Goal: Information Seeking & Learning: Find specific page/section

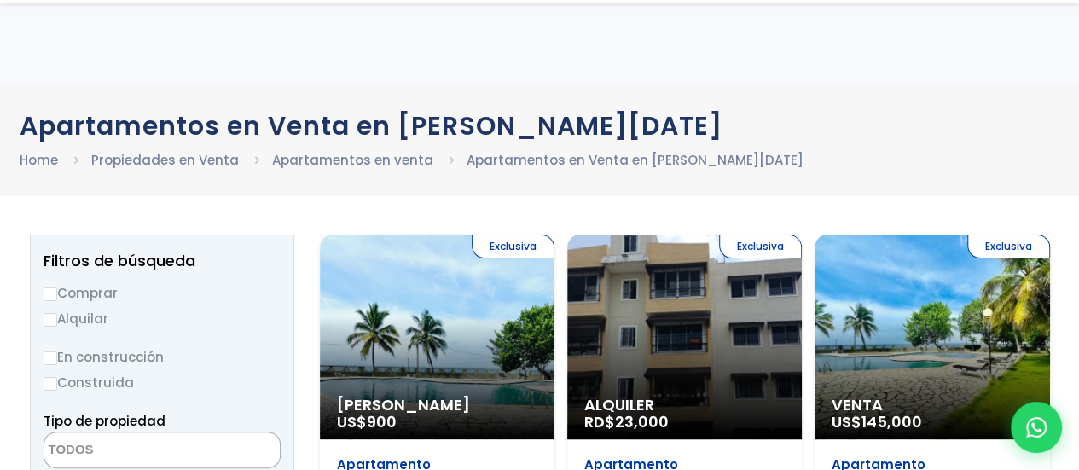
scroll to position [98, 0]
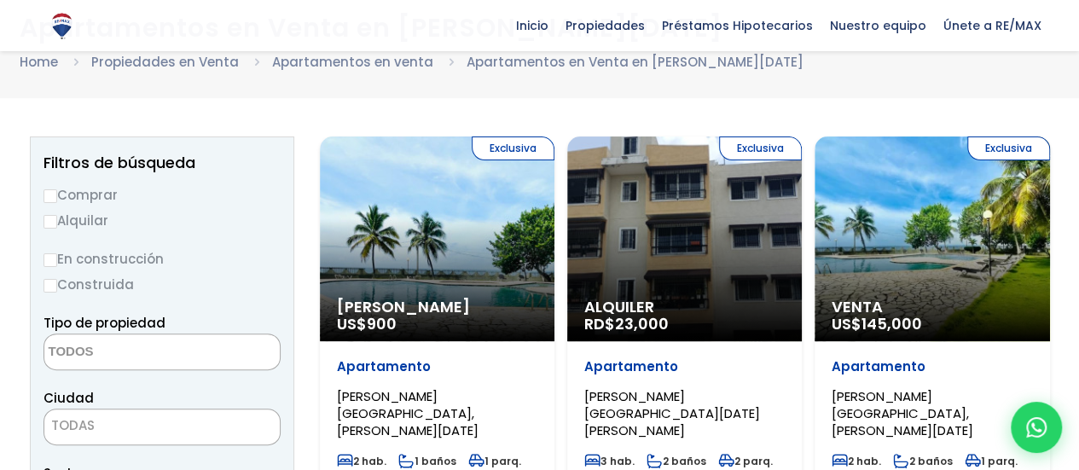
click at [95, 345] on textarea "Search" at bounding box center [126, 352] width 165 height 37
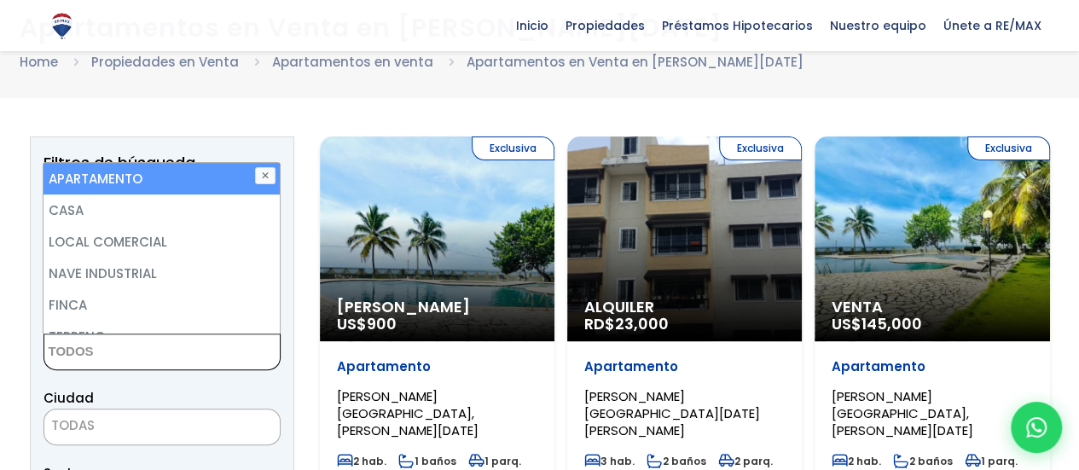
click at [114, 174] on li "APARTAMENTO" at bounding box center [162, 179] width 236 height 32
select select "apartment"
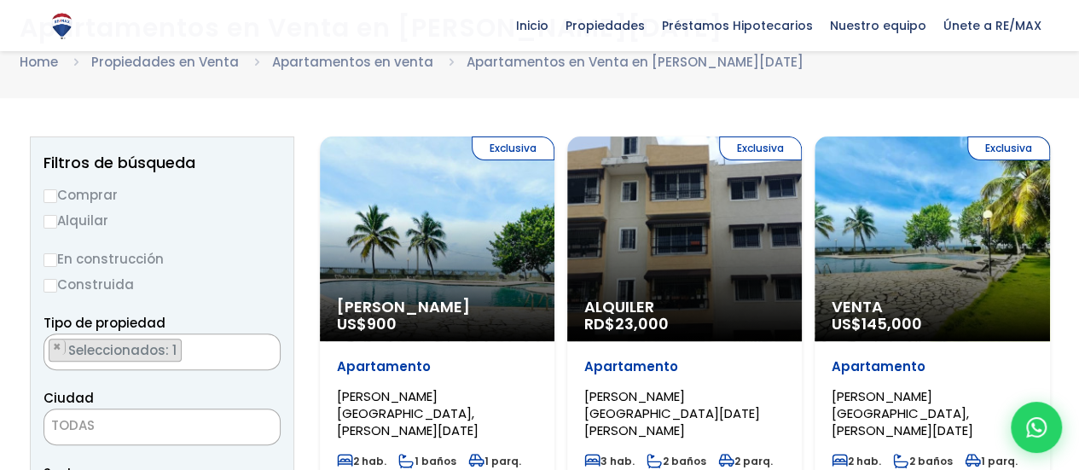
click at [67, 189] on label "Comprar" at bounding box center [162, 194] width 237 height 21
click at [57, 189] on input "Comprar" at bounding box center [51, 196] width 14 height 14
radio input "true"
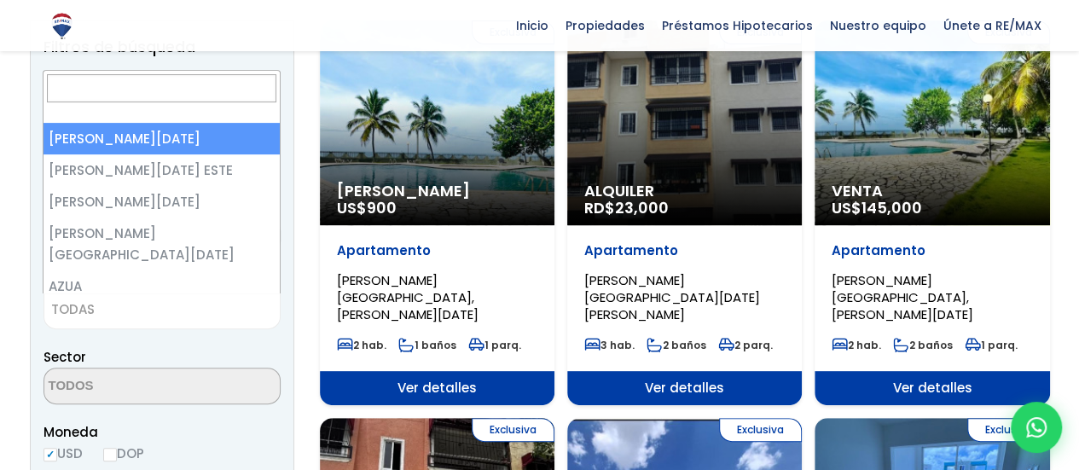
click at [107, 313] on span "TODAS" at bounding box center [162, 311] width 237 height 37
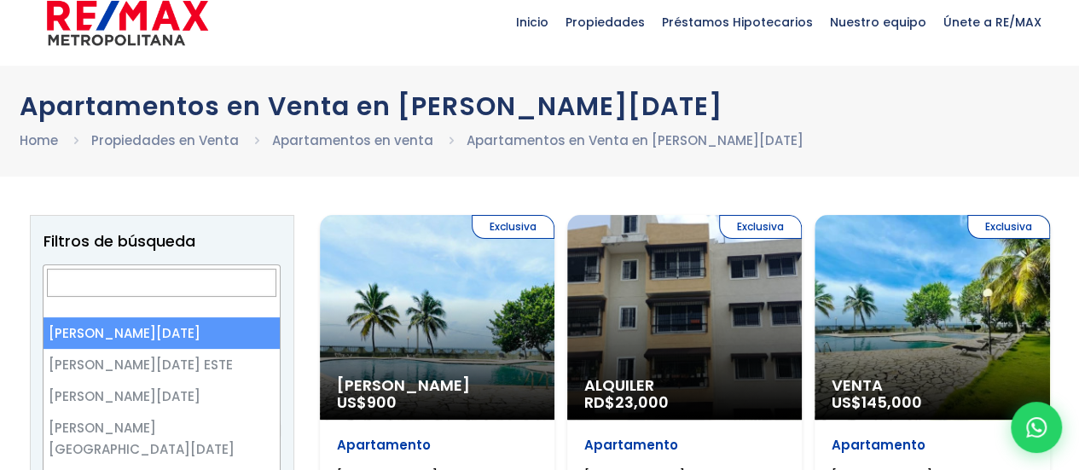
scroll to position [15, 0]
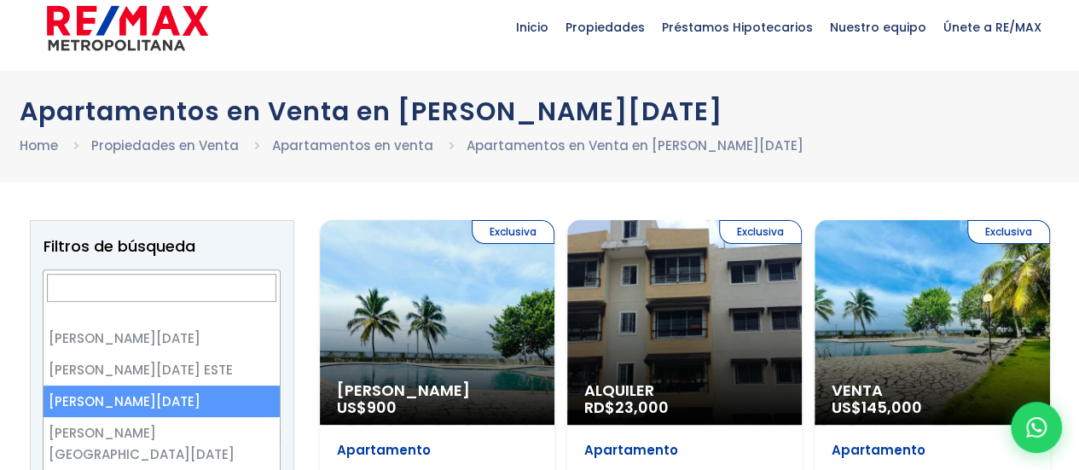
select select "149"
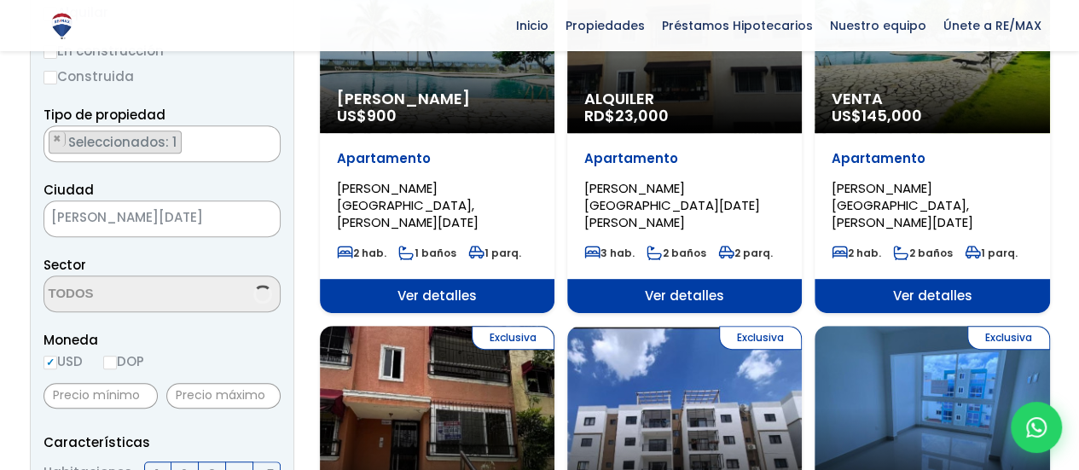
scroll to position [307, 0]
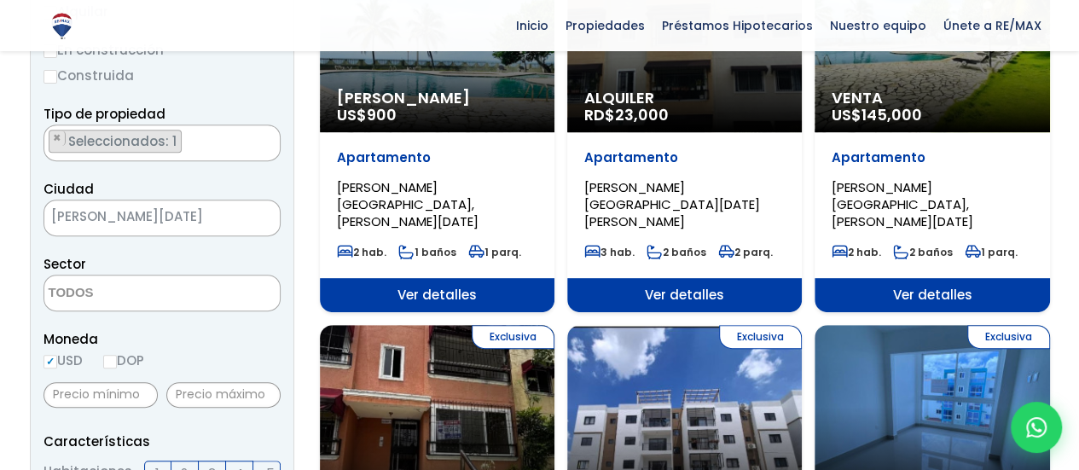
click at [154, 291] on textarea "Search" at bounding box center [126, 294] width 165 height 37
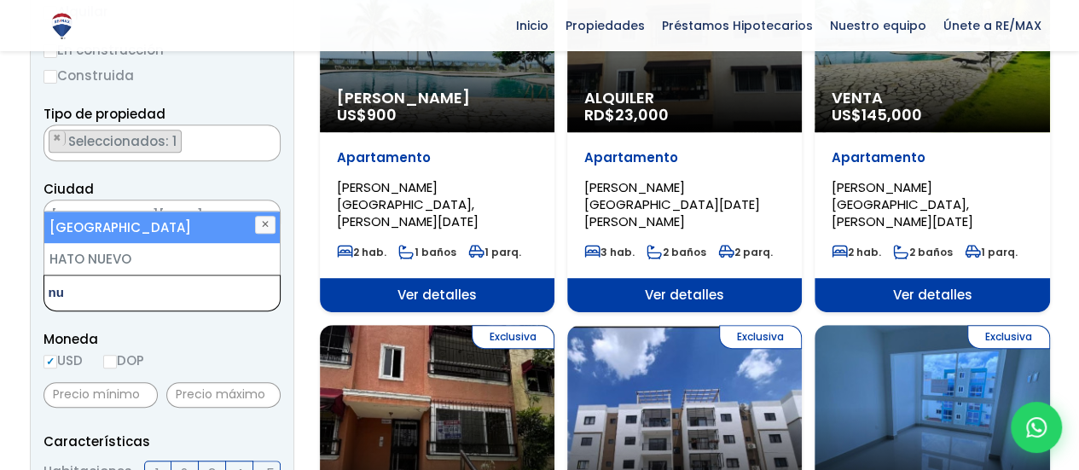
type textarea "n"
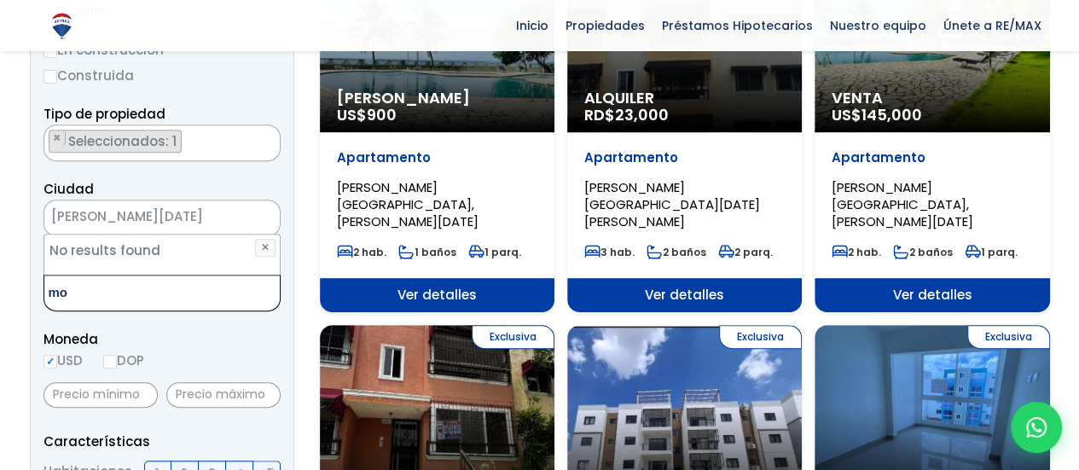
type textarea "m"
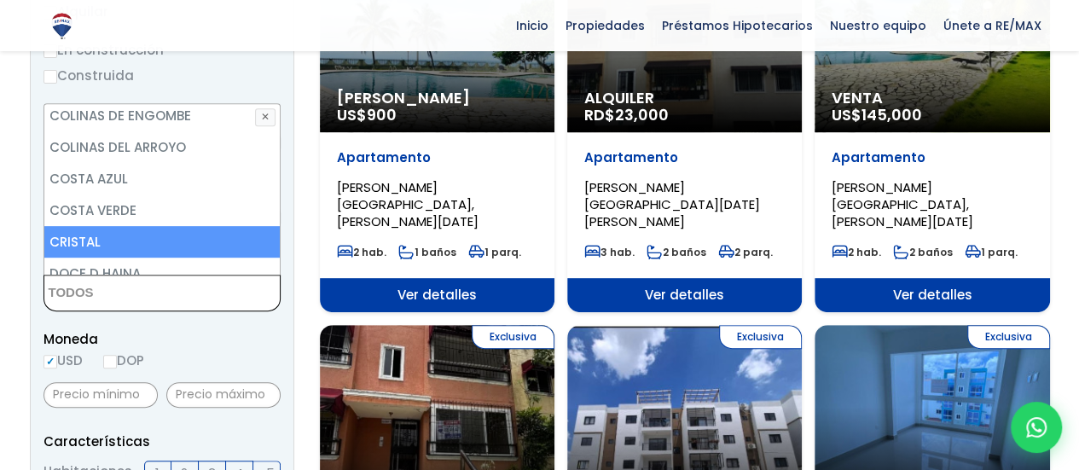
scroll to position [437, 0]
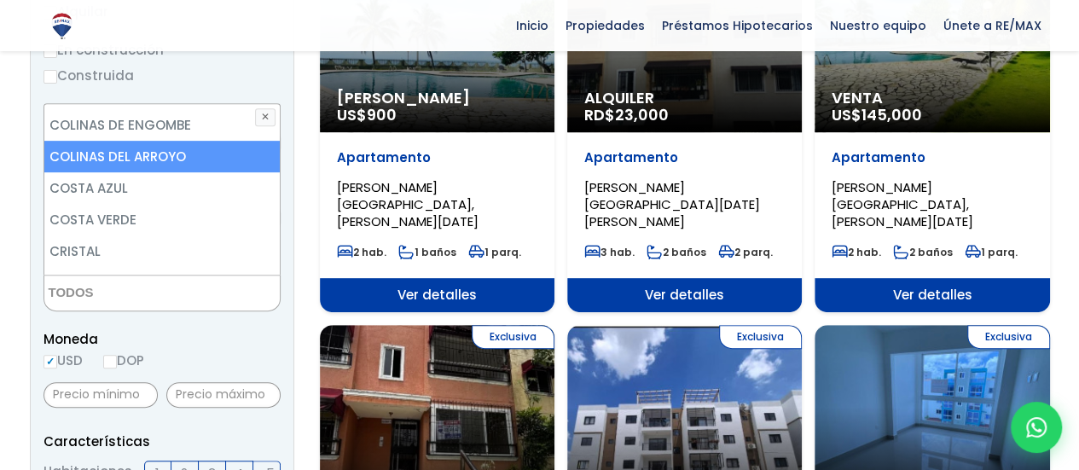
click at [145, 148] on li "COLINAS DEL ARROYO" at bounding box center [162, 157] width 236 height 32
select select "16442"
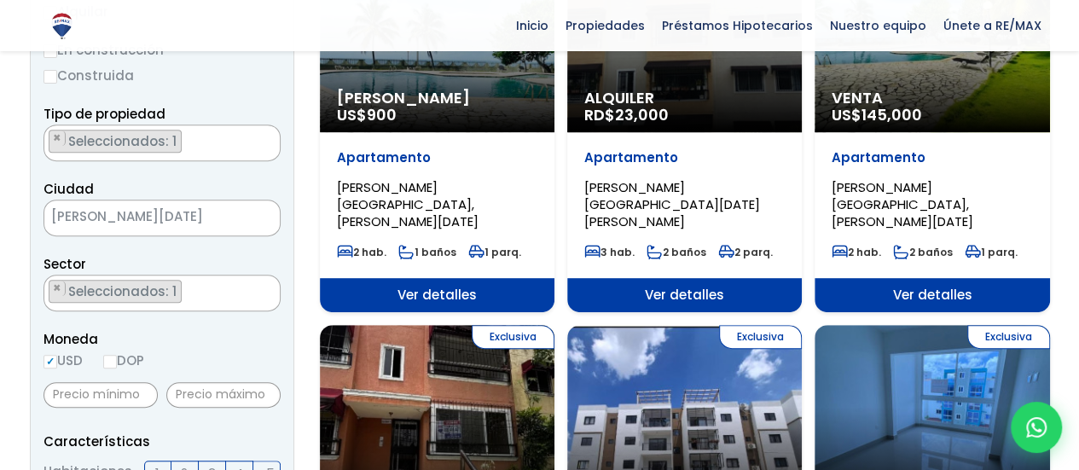
click at [235, 344] on span "Moneda" at bounding box center [162, 338] width 237 height 21
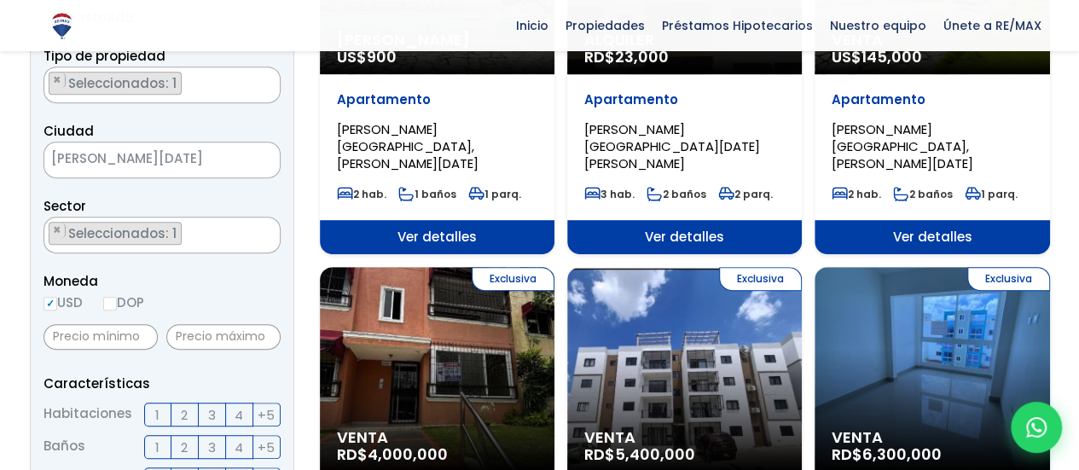
click at [116, 301] on input "DOP" at bounding box center [110, 304] width 14 height 14
radio input "true"
click at [241, 342] on input "text" at bounding box center [223, 337] width 114 height 26
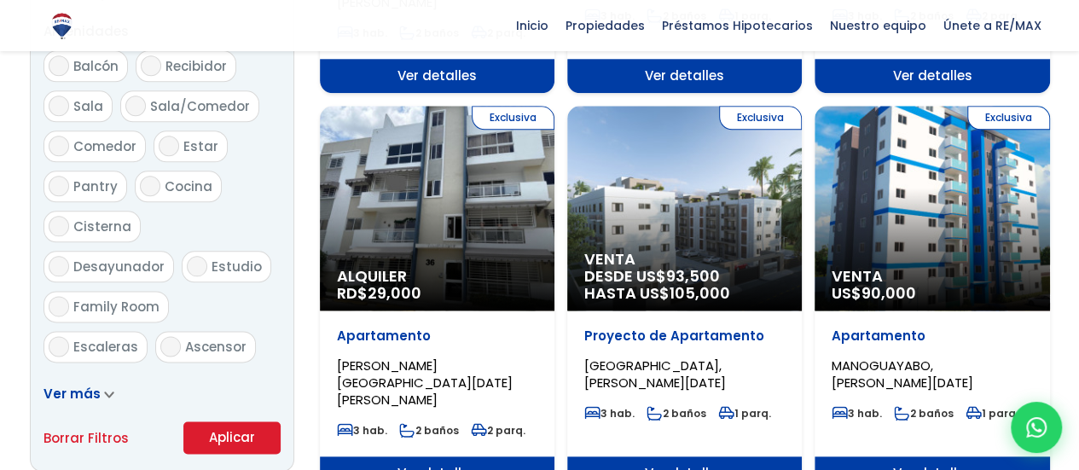
scroll to position [1088, 0]
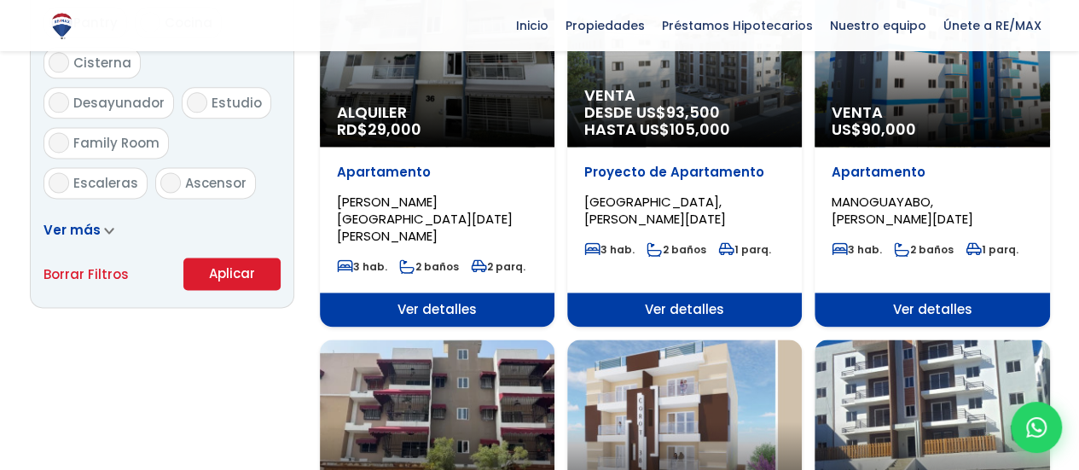
type input "5,000,000"
click at [217, 270] on button "Aplicar" at bounding box center [231, 274] width 97 height 32
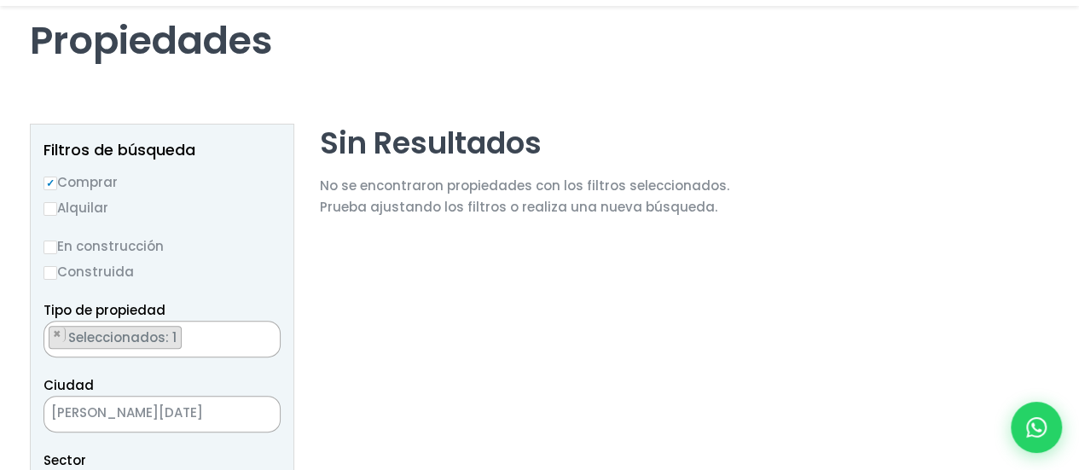
scroll to position [119, 0]
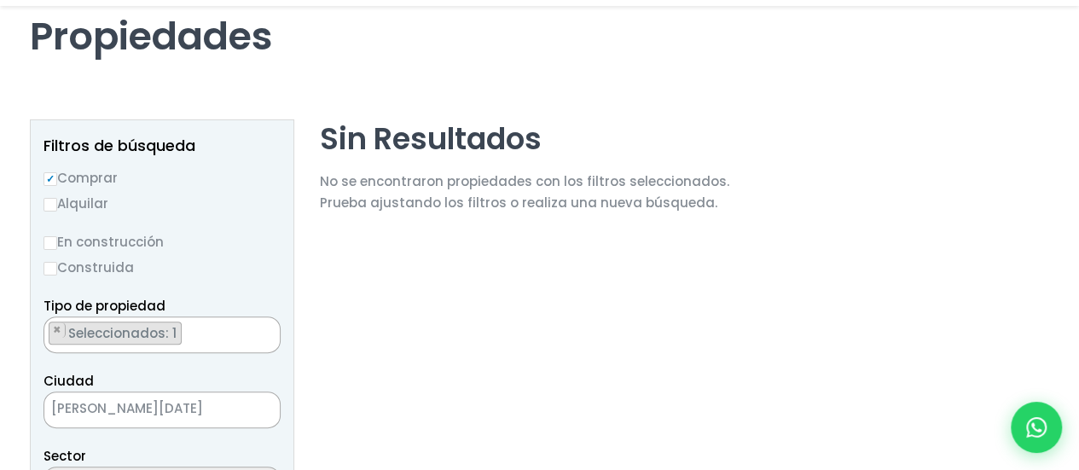
select select "16442"
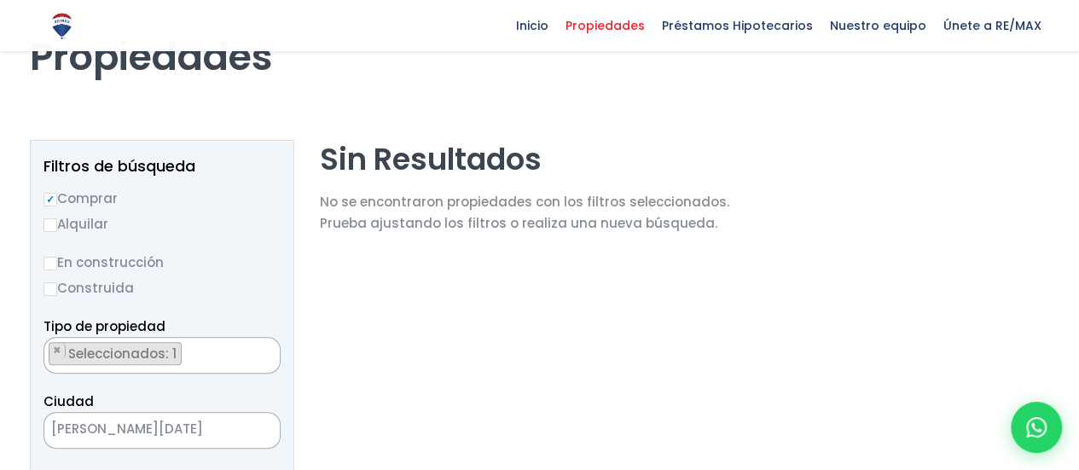
scroll to position [290, 0]
